Goal: Check status: Check status

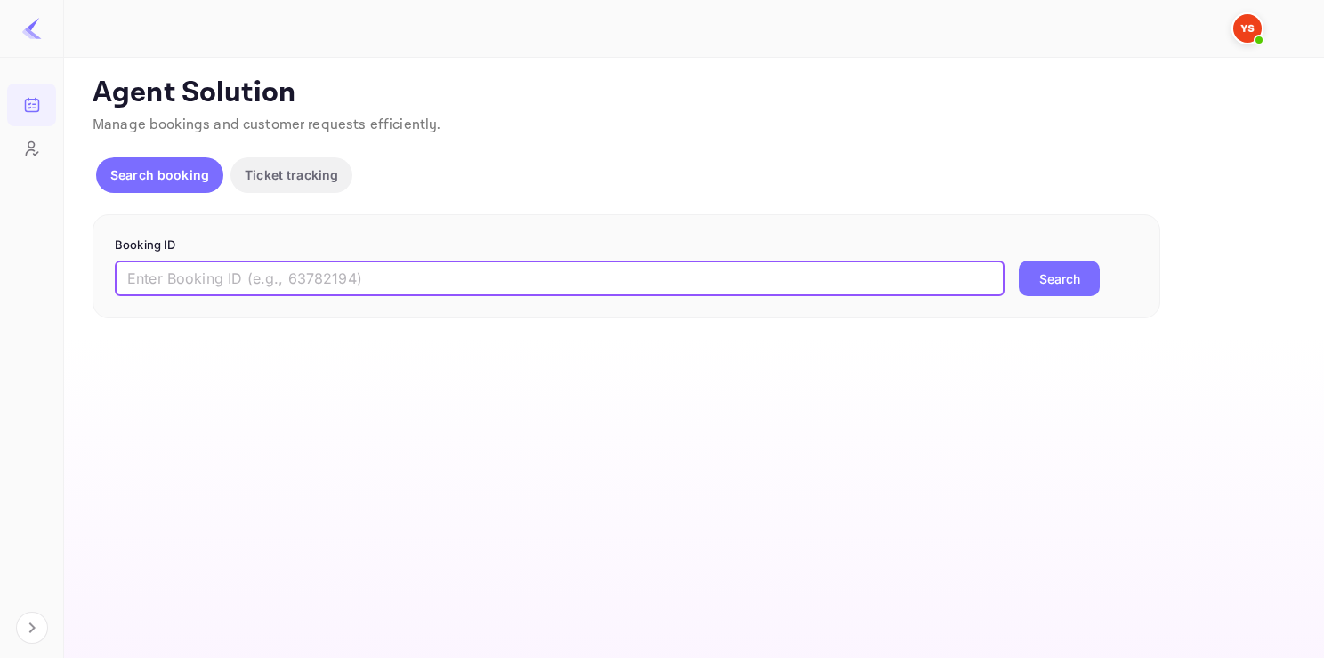
click at [256, 278] on input "text" at bounding box center [560, 279] width 890 height 36
paste input "9946677"
type input "9946677"
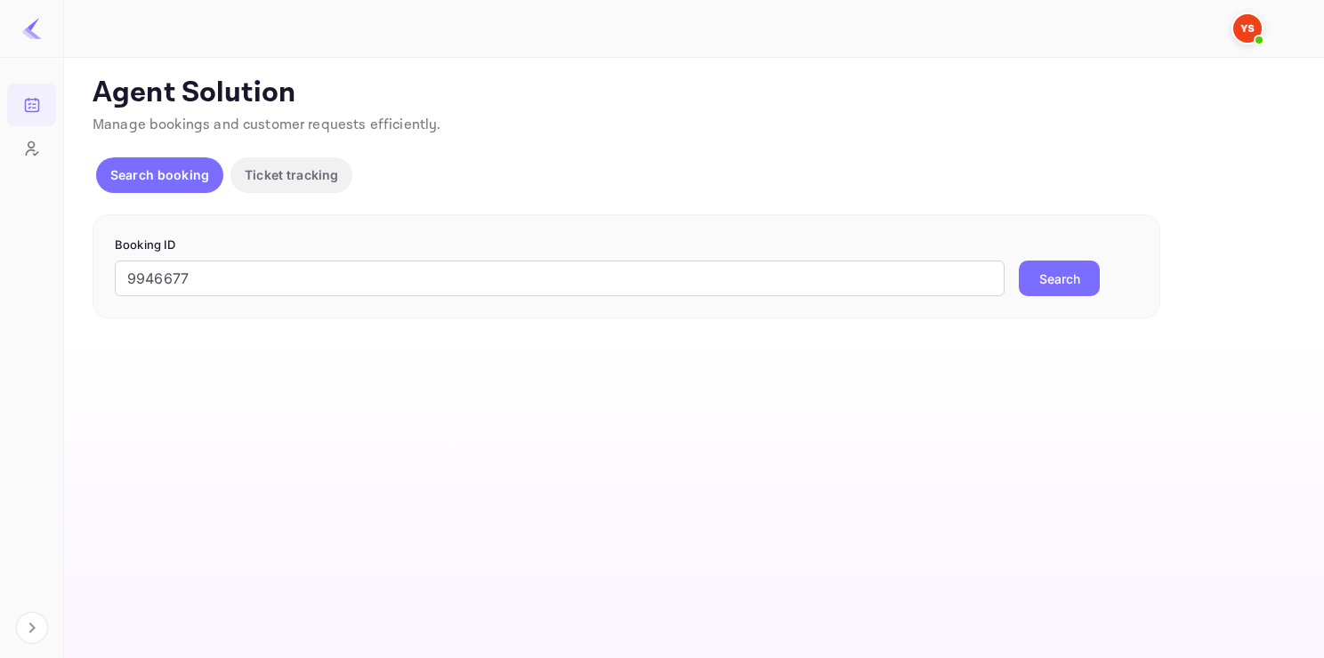
click at [1077, 290] on button "Search" at bounding box center [1059, 279] width 81 height 36
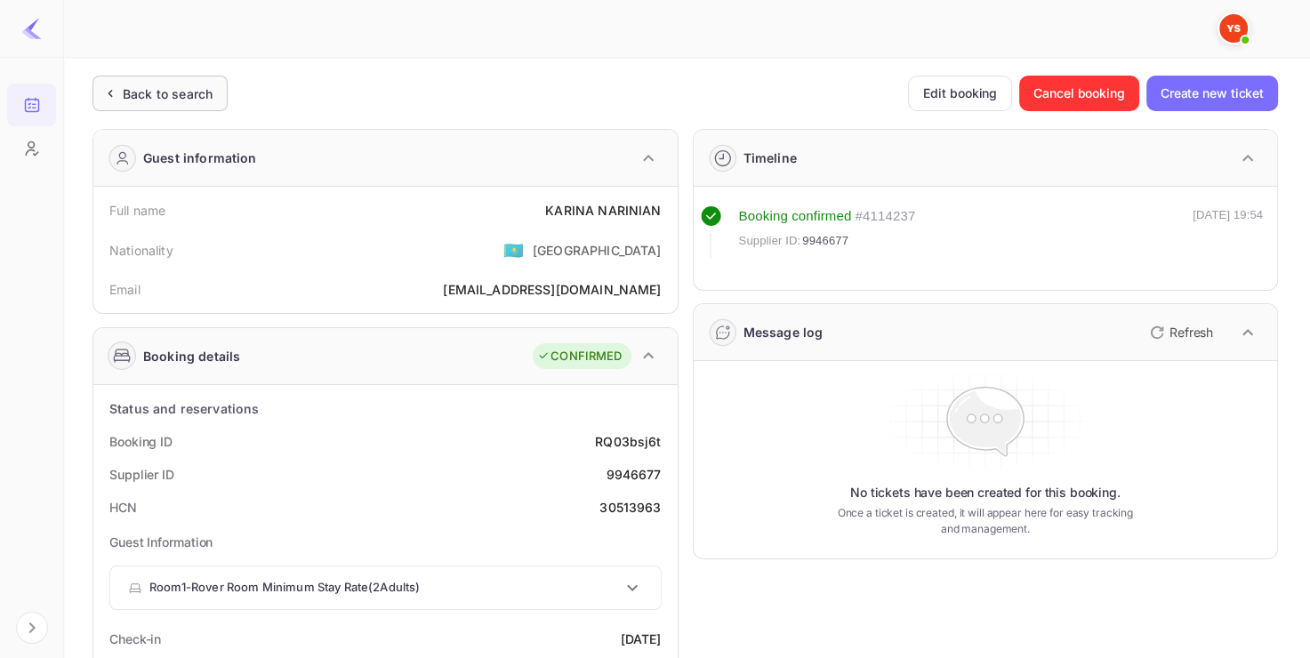
click at [195, 82] on div "Back to search" at bounding box center [160, 94] width 135 height 36
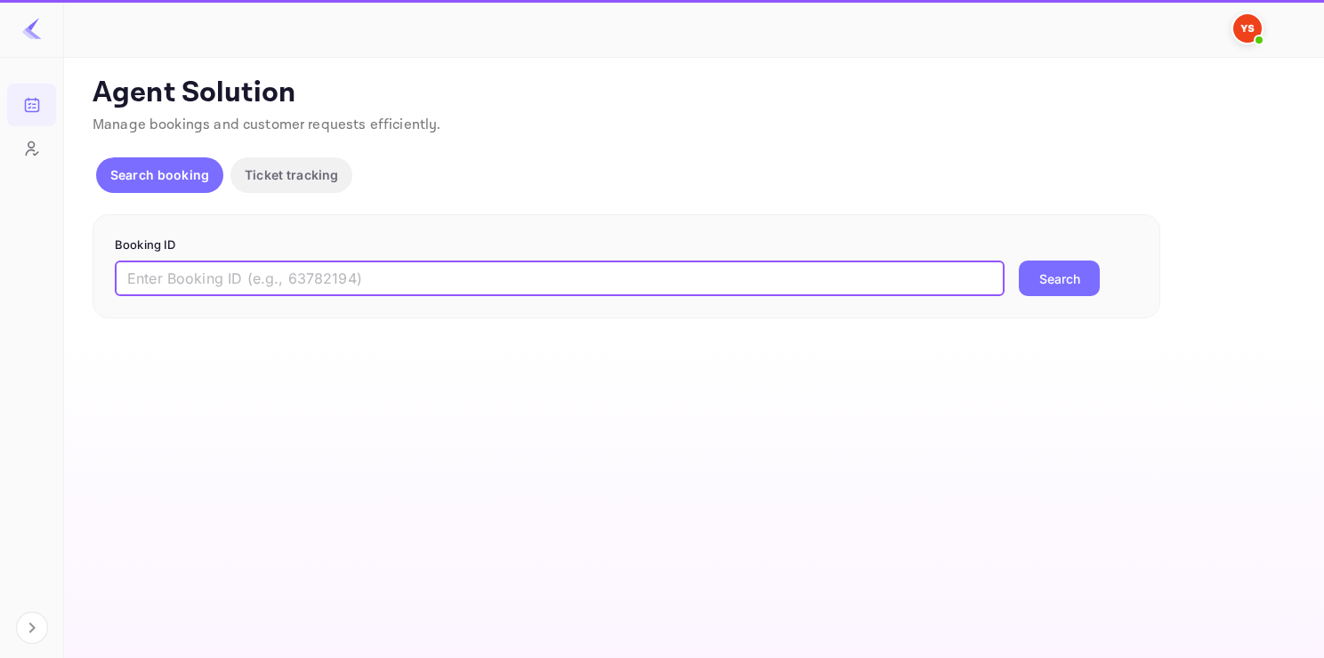
click at [276, 290] on input "text" at bounding box center [560, 279] width 890 height 36
paste input "9948777"
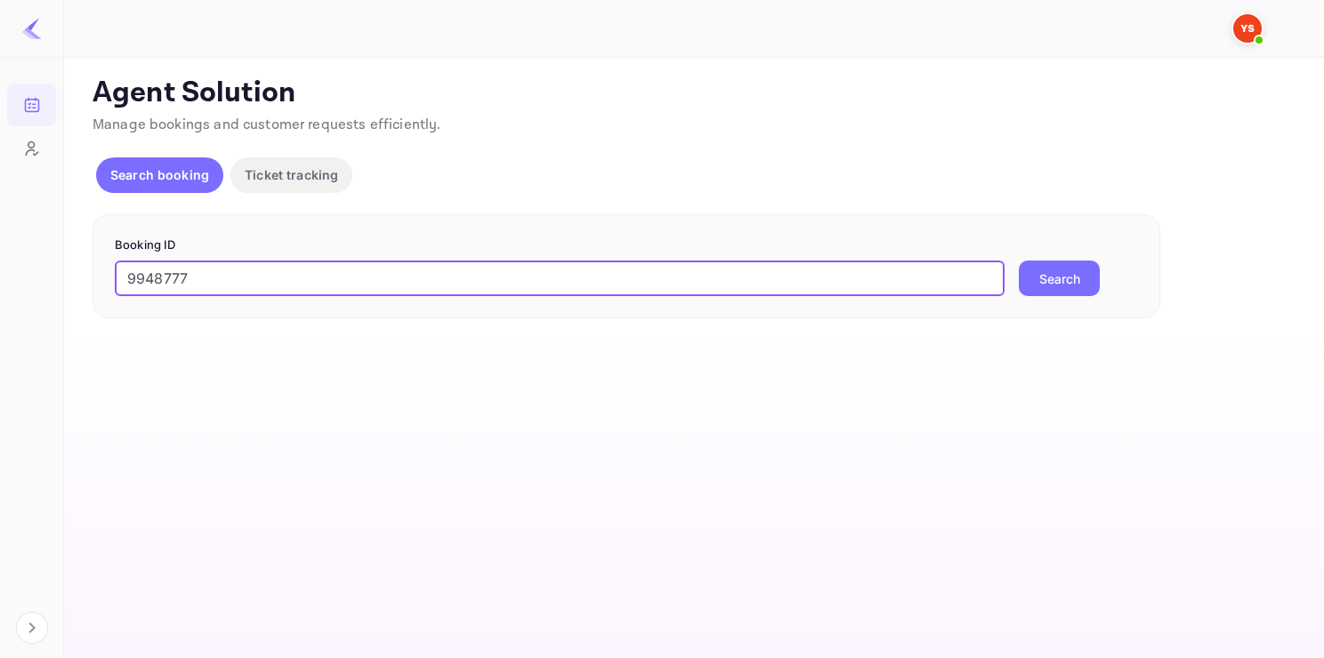
type input "9948777"
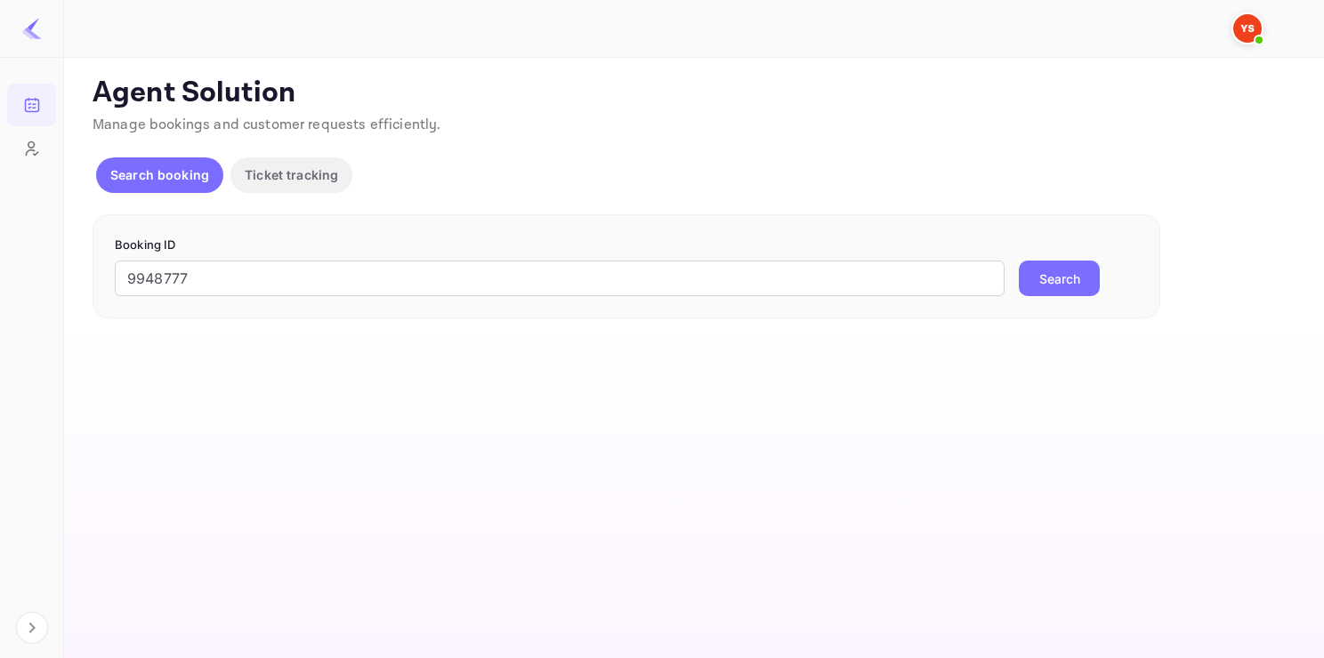
click at [1091, 285] on button "Search" at bounding box center [1059, 279] width 81 height 36
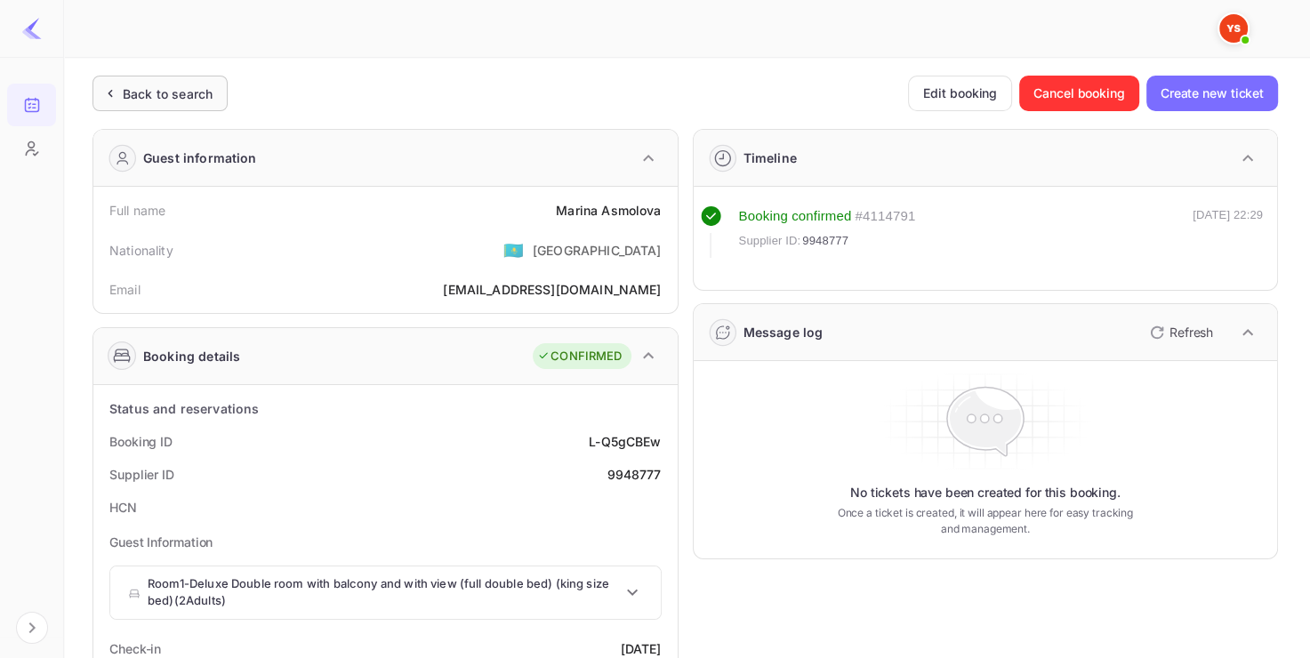
click at [192, 89] on div "Back to search" at bounding box center [168, 94] width 90 height 19
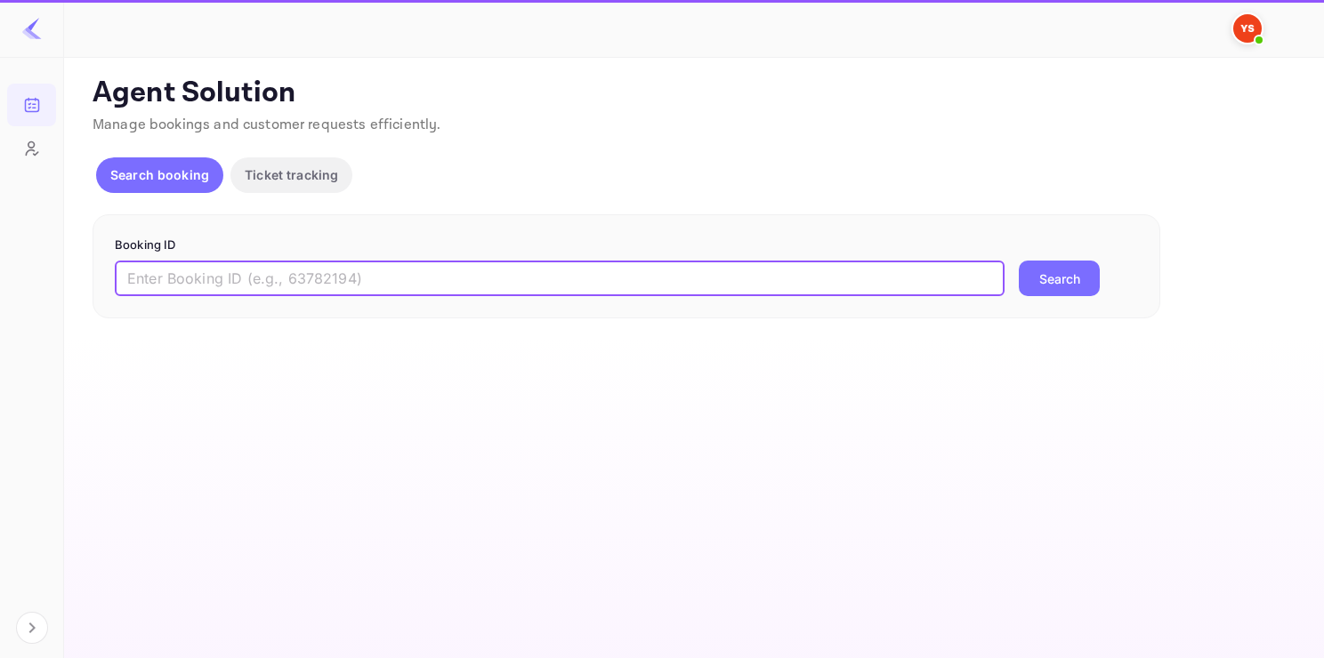
paste input "8491410"
click at [260, 275] on input "8491410" at bounding box center [560, 279] width 890 height 36
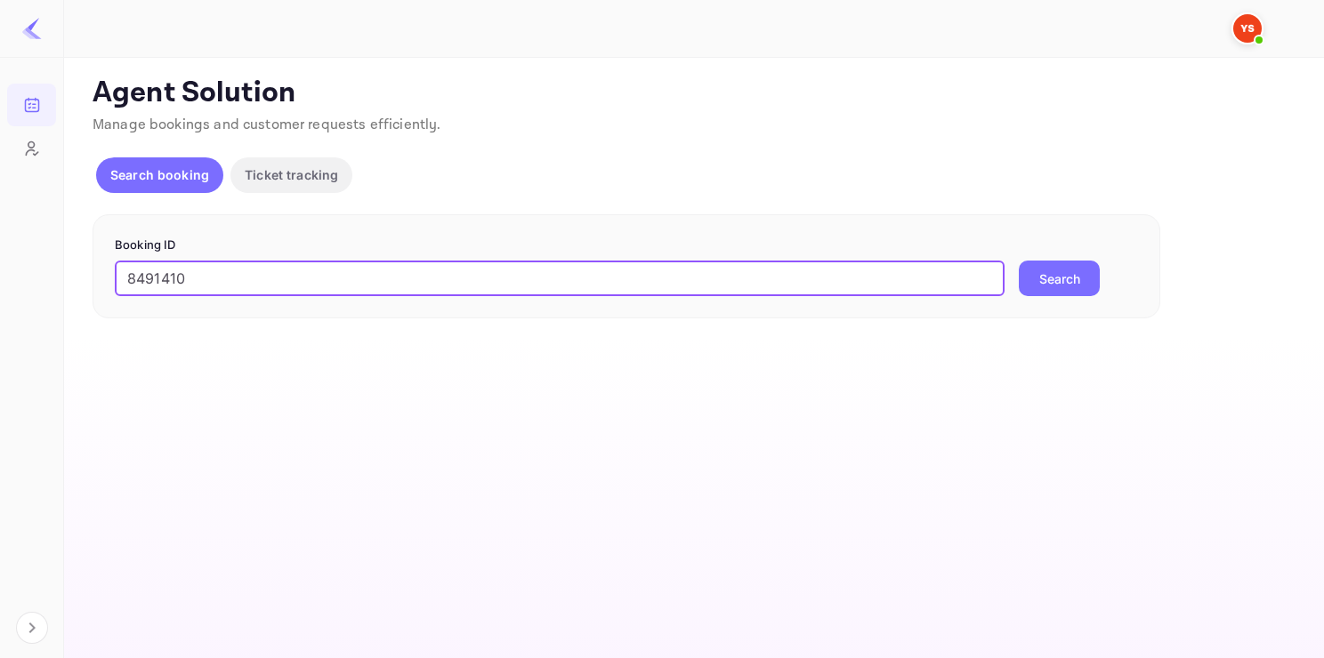
type input "8491410"
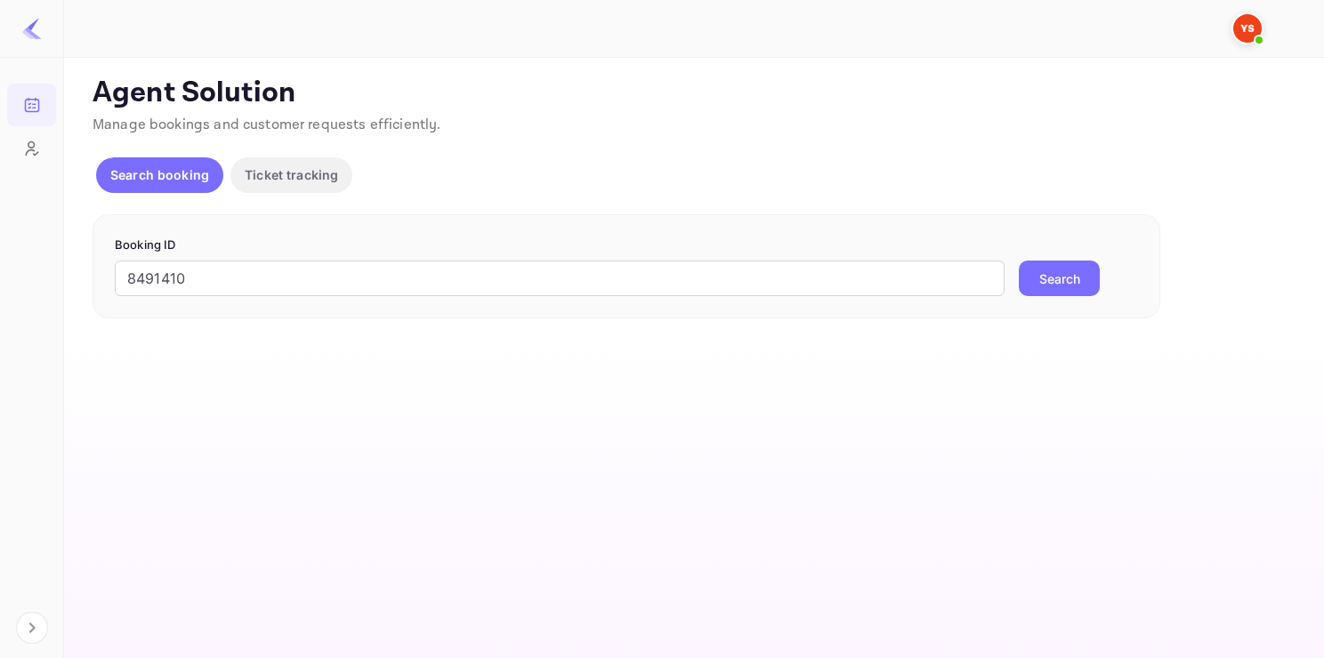
click at [1045, 258] on form "Booking ID 8491410 ​ Search" at bounding box center [626, 267] width 1023 height 60
click at [1049, 274] on button "Search" at bounding box center [1059, 279] width 81 height 36
